Goal: Information Seeking & Learning: Learn about a topic

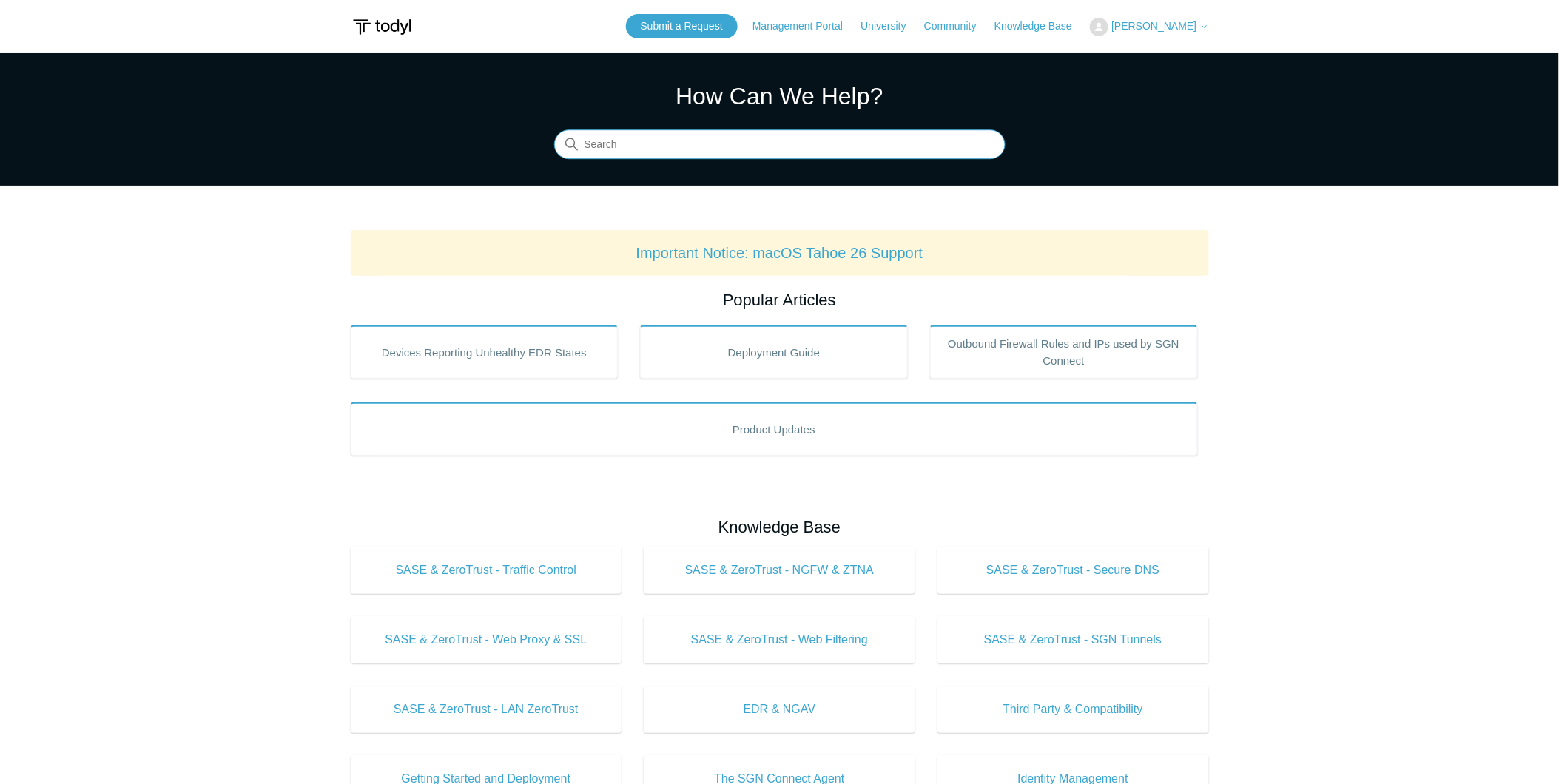
click at [766, 134] on input "Search" at bounding box center [780, 144] width 451 height 29
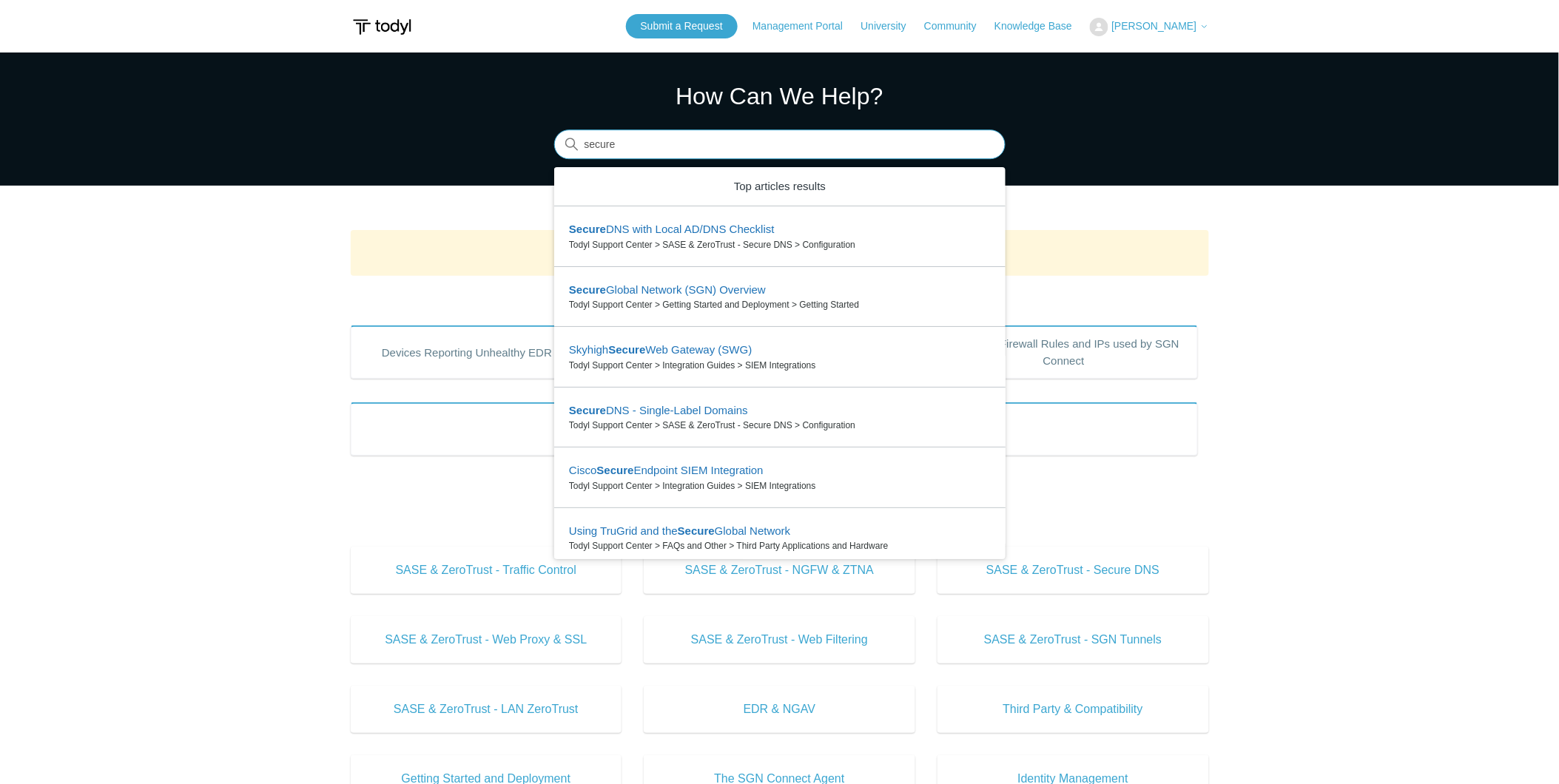
type input "secure"
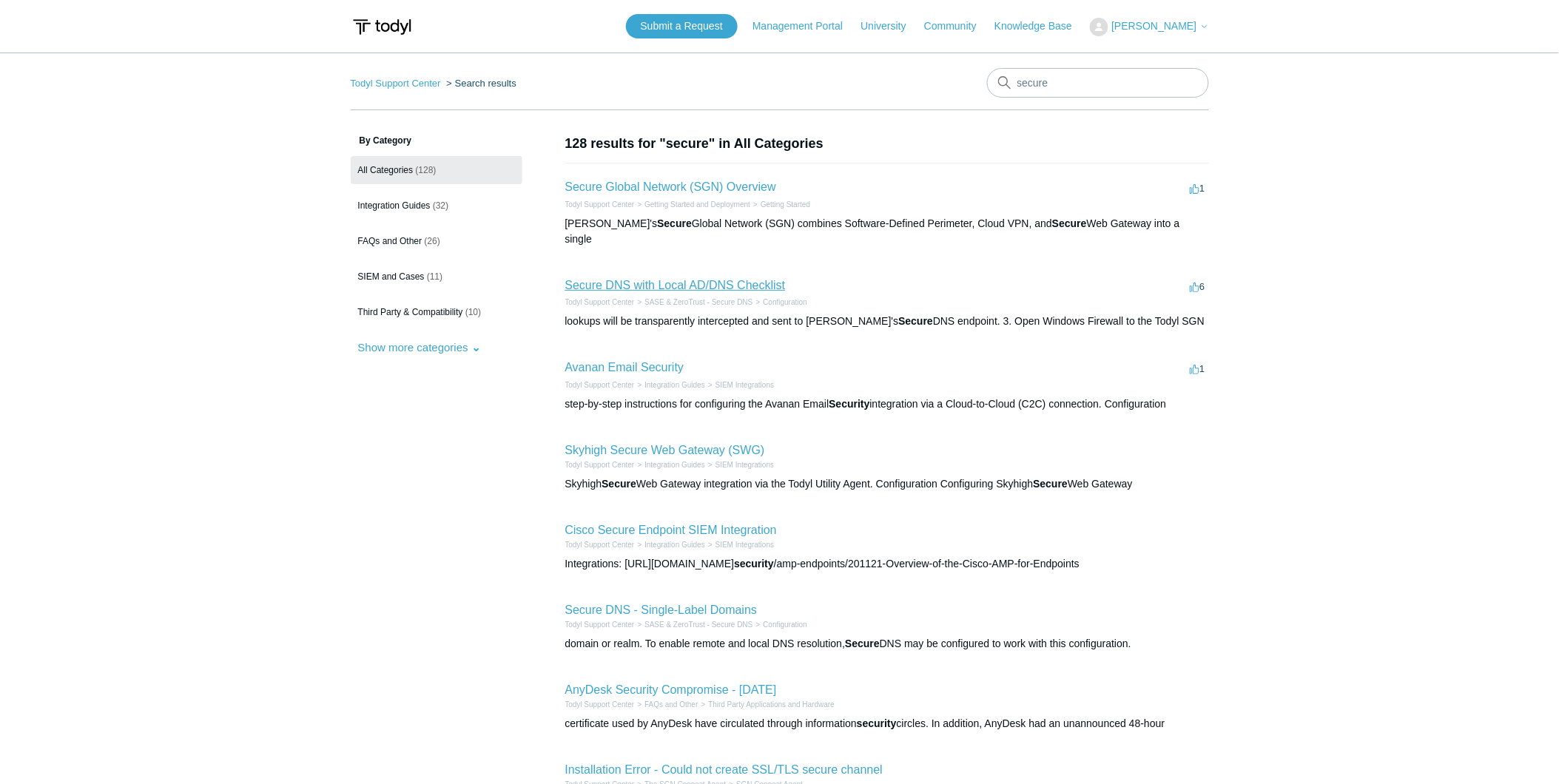
click at [710, 278] on link "Secure DNS with Local AD/DNS Checklist" at bounding box center [676, 284] width 221 height 13
